Goal: Find specific page/section: Find specific page/section

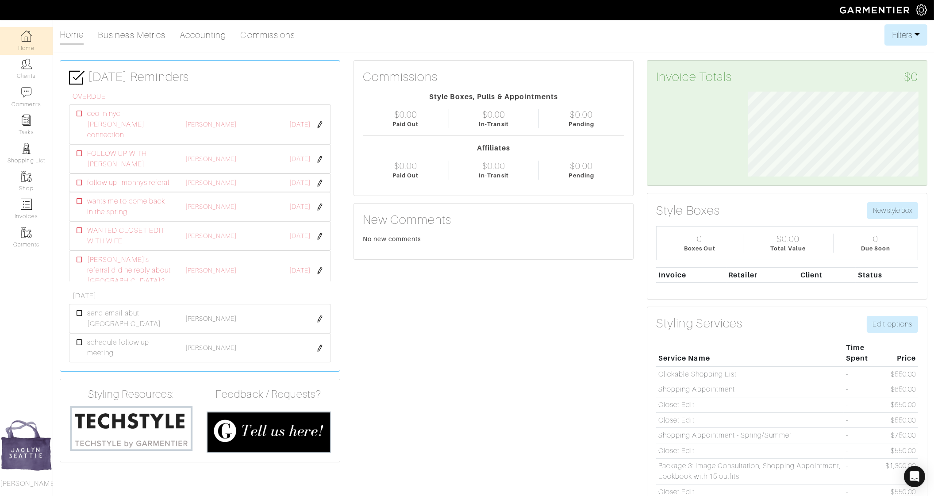
scroll to position [85, 184]
click at [31, 74] on link "Clients" at bounding box center [26, 69] width 53 height 28
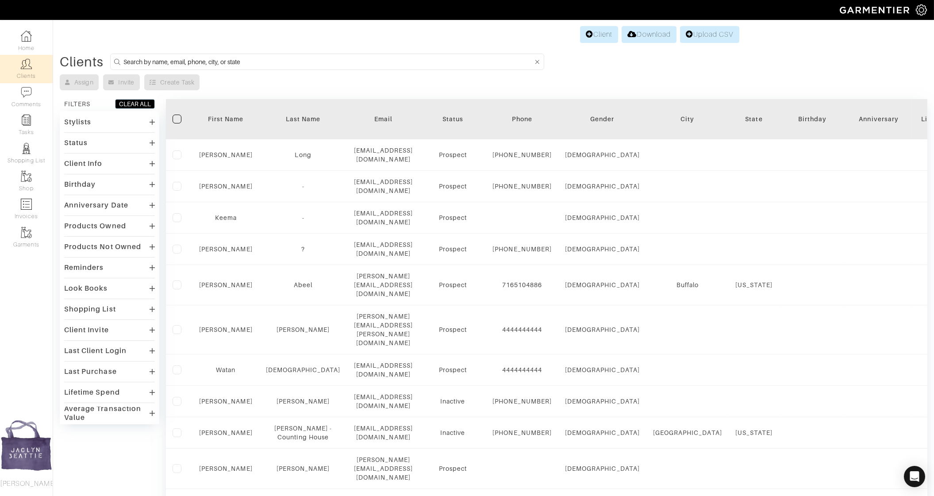
click at [127, 60] on input at bounding box center [327, 61] width 409 height 11
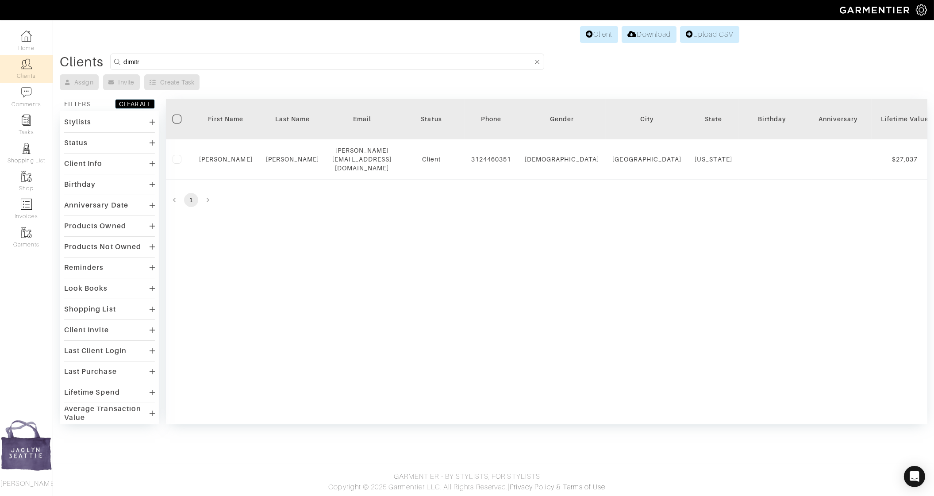
type input "dimitri"
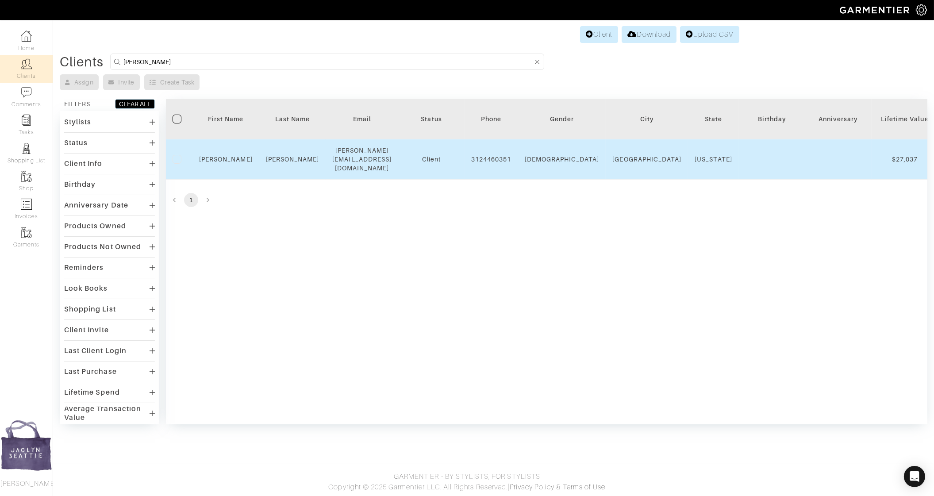
click at [226, 155] on div "Dimitri" at bounding box center [226, 159] width 54 height 9
click at [226, 156] on link "Dimitri" at bounding box center [226, 159] width 54 height 7
